Goal: Information Seeking & Learning: Learn about a topic

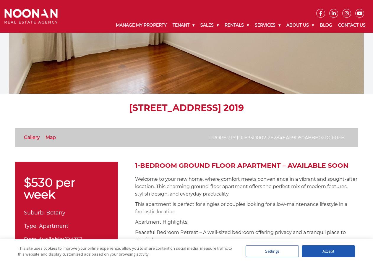
scroll to position [69, 0]
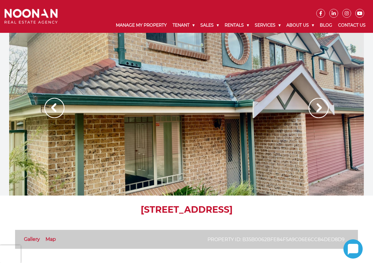
click at [315, 102] on img at bounding box center [318, 108] width 20 height 20
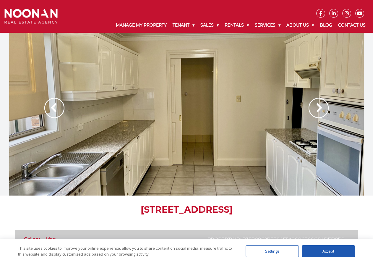
click at [316, 103] on img at bounding box center [318, 108] width 20 height 20
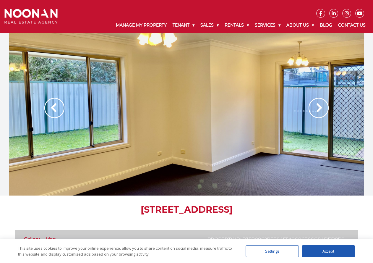
click at [316, 103] on img at bounding box center [318, 108] width 20 height 20
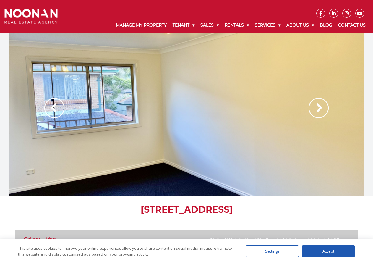
click at [316, 103] on img at bounding box center [318, 108] width 20 height 20
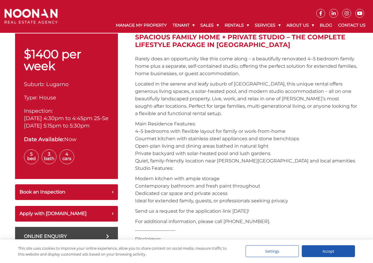
scroll to position [187, 0]
